Goal: Task Accomplishment & Management: Manage account settings

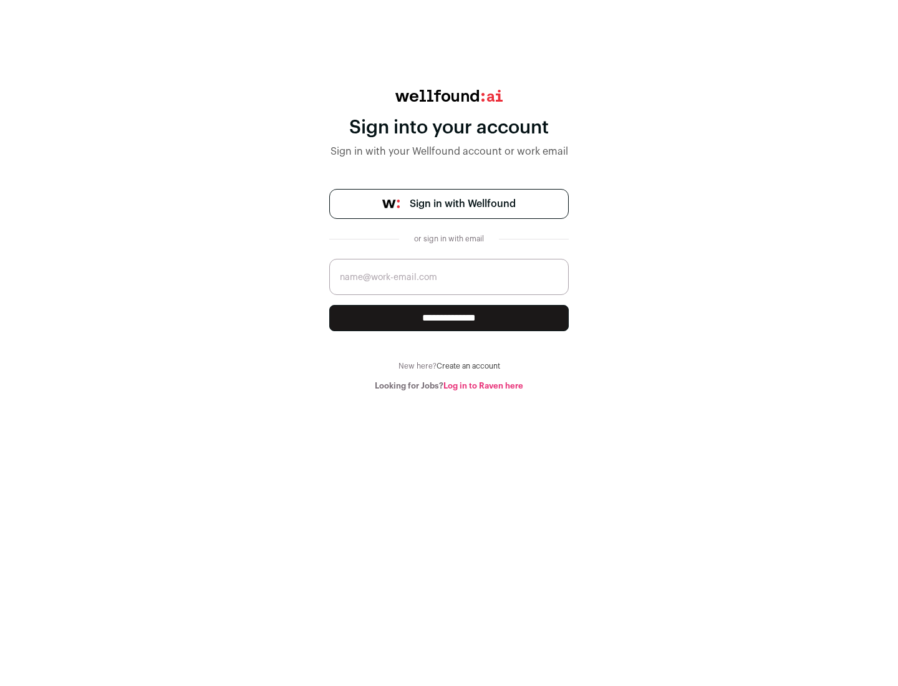
click at [462, 204] on span "Sign in with Wellfound" at bounding box center [463, 203] width 106 height 15
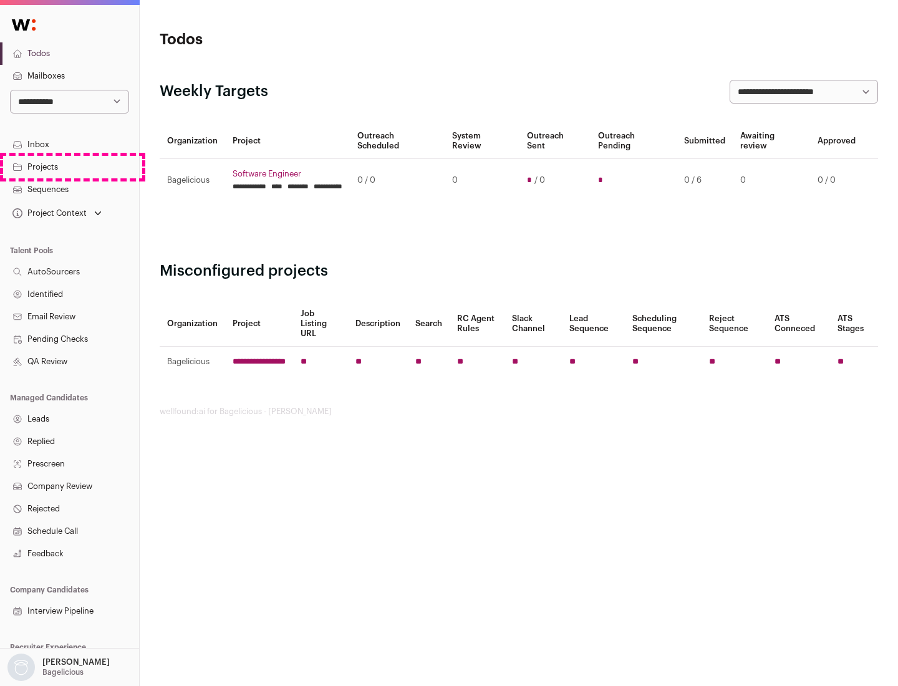
click at [69, 167] on link "Projects" at bounding box center [69, 167] width 139 height 22
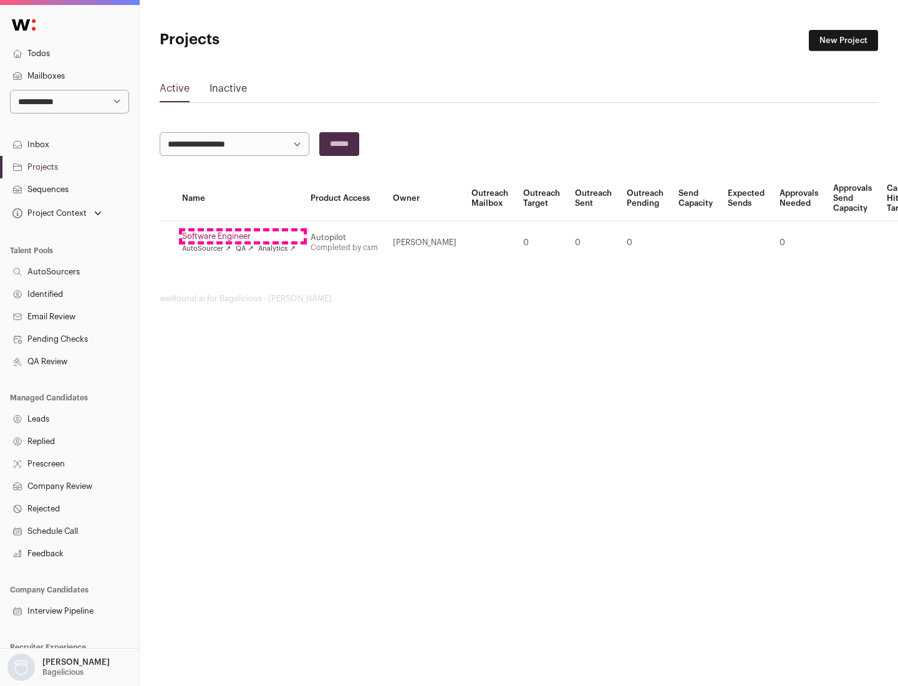
click at [243, 236] on link "Software Engineer" at bounding box center [239, 236] width 114 height 10
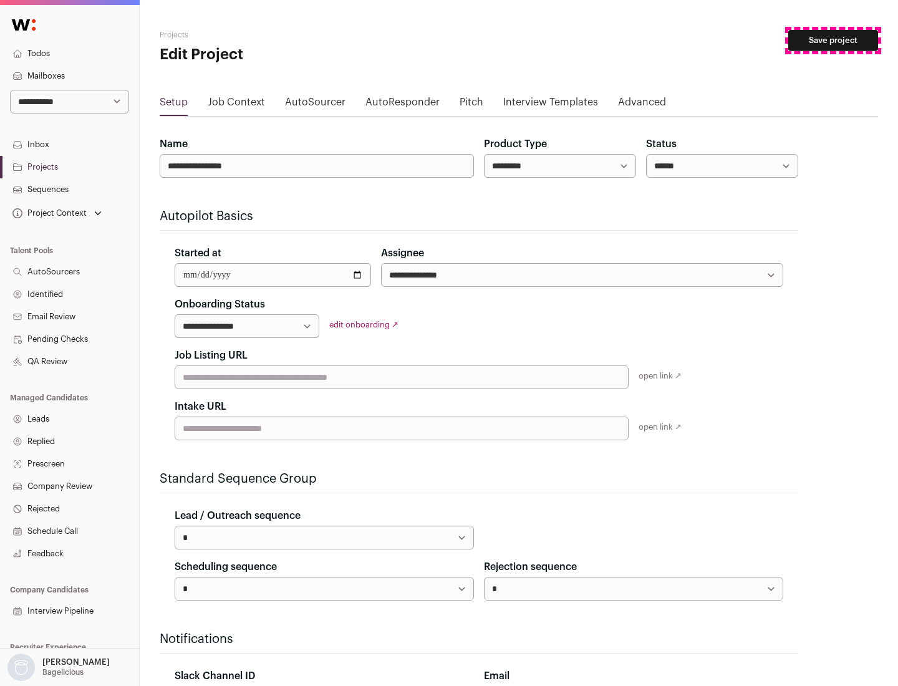
click at [833, 41] on button "Save project" at bounding box center [833, 40] width 90 height 21
